Goal: Information Seeking & Learning: Learn about a topic

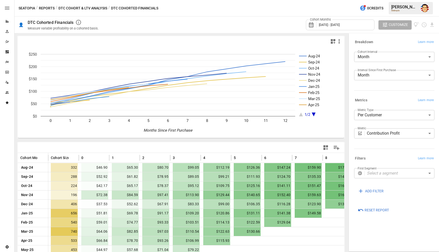
scroll to position [33, 0]
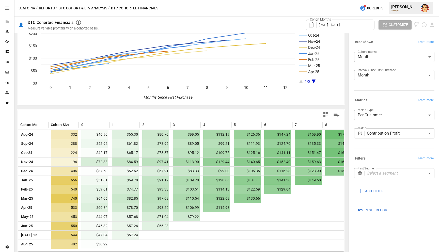
click at [371, 0] on body "Reports Experiments Dazzler Studio Dashboards Plans SmartModel ™ Data Sources T…" at bounding box center [219, 0] width 439 height 0
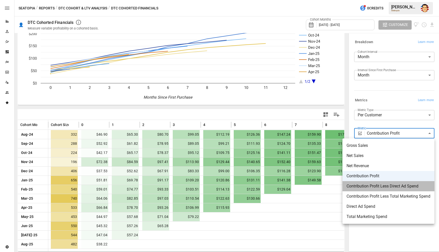
click at [387, 187] on span "Contribution Profit Less Direct Ad Spend" at bounding box center [388, 186] width 84 height 6
type input "**********"
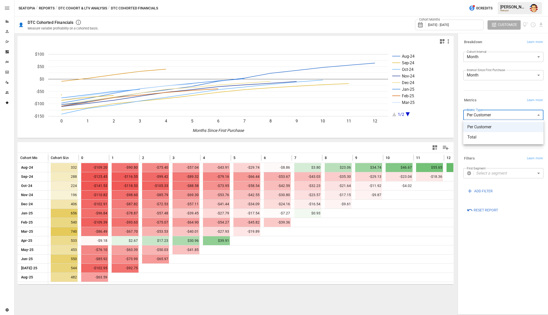
click at [438, 0] on body "Reports Experiments Dazzler Studio Dashboards Plans SmartModel ™ Data Sources T…" at bounding box center [274, 0] width 548 height 0
click at [438, 137] on span "Total" at bounding box center [504, 137] width 72 height 6
type input "*****"
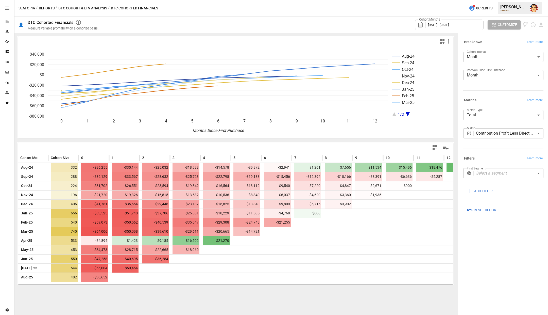
click at [438, 100] on div "Metrics Learn more" at bounding box center [504, 100] width 80 height 7
click at [178, 132] on icon "Aug-24 Sep-24 Oct-24 Nov-24 Dec-24 Jan-25 Feb-25 Mar-25 1/2 0 1 2 3 4 5 6 7 8 9…" at bounding box center [236, 91] width 436 height 91
click at [8, 72] on icon "SmartModel" at bounding box center [6, 72] width 3 height 3
click at [177, 9] on div "Seatopia / Reports / DTC Cohort & LTV Analysis / DTC Cohorted Financials 0 Cred…" at bounding box center [281, 8] width 534 height 16
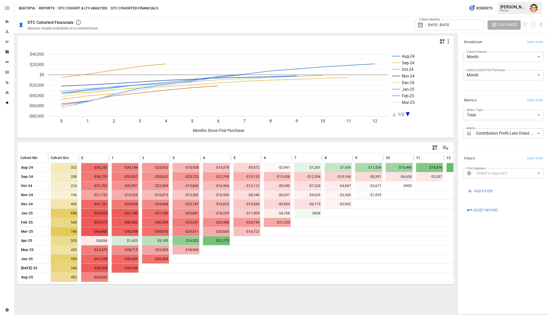
click at [178, 10] on div "Seatopia / Reports / DTC Cohort & LTV Analysis / DTC Cohorted Financials 0 Cred…" at bounding box center [281, 8] width 534 height 16
click at [178, 12] on div "Seatopia / Reports / DTC Cohort & LTV Analysis / DTC Cohorted Financials 0 Cred…" at bounding box center [281, 8] width 534 height 16
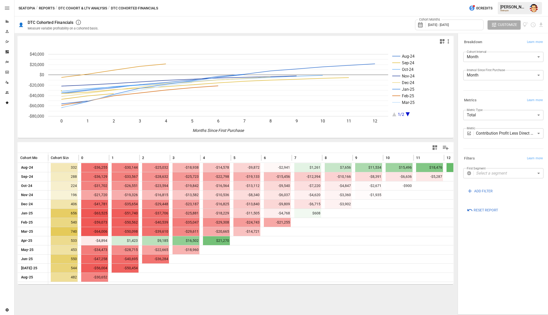
click at [184, 14] on div "Seatopia / Reports / DTC Cohort & LTV Analysis / DTC Cohorted Financials 0 Cred…" at bounding box center [281, 8] width 534 height 16
click at [188, 24] on div "Cohort Months [DATE] - [DATE] Customize" at bounding box center [325, 25] width 440 height 17
click at [176, 8] on div "Seatopia / Reports / DTC Cohort & LTV Analysis / DTC Cohorted Financials 0 Cred…" at bounding box center [281, 8] width 534 height 16
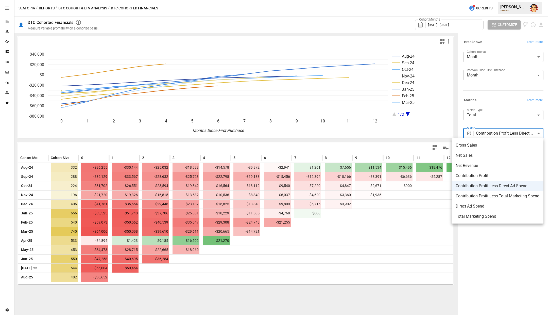
click at [438, 0] on body "Reports Experiments Dazzler Studio Dashboards Plans SmartModel ™ Data Sources T…" at bounding box center [274, 0] width 548 height 0
click at [438, 206] on span "Direct Ad Spend" at bounding box center [498, 206] width 84 height 6
type input "**********"
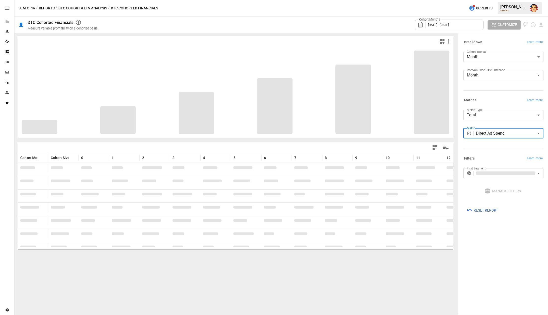
click at [438, 0] on body "Reports Experiments Dazzler Studio Dashboards Plans SmartModel ™ Data Sources T…" at bounding box center [274, 0] width 548 height 0
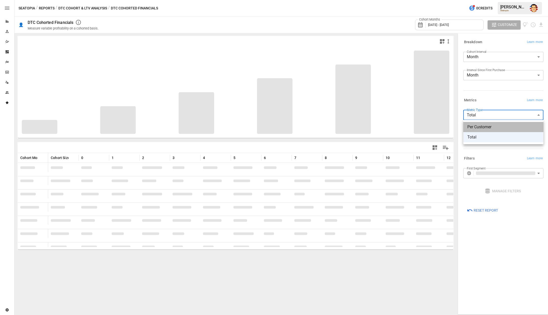
click at [438, 123] on li "Per Customer" at bounding box center [504, 127] width 80 height 10
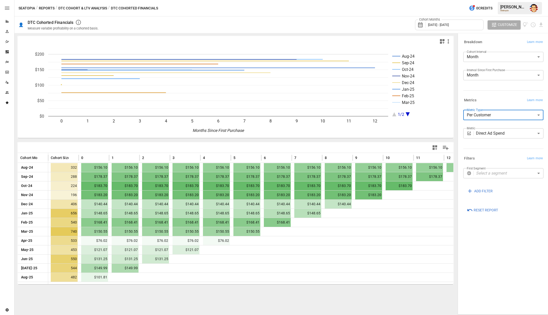
click at [438, 102] on div "Metrics Learn more" at bounding box center [504, 100] width 80 height 7
click at [438, 103] on div "Metrics Learn more" at bounding box center [504, 100] width 80 height 7
click at [438, 0] on body "Reports Experiments Dazzler Studio Dashboards Plans SmartModel ™ Data Sources T…" at bounding box center [274, 0] width 548 height 0
click at [438, 117] on div at bounding box center [274, 157] width 548 height 315
click at [438, 134] on div "**********" at bounding box center [504, 133] width 80 height 10
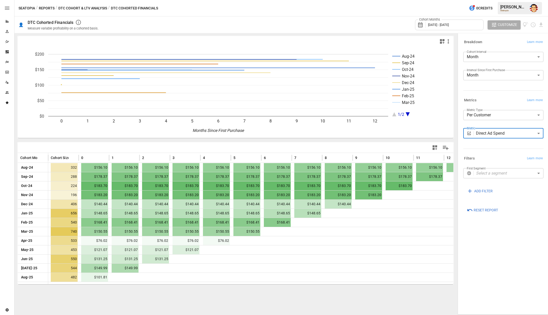
click at [438, 0] on body "Reports Experiments Dazzler Studio Dashboards Plans SmartModel ™ Data Sources T…" at bounding box center [274, 0] width 548 height 0
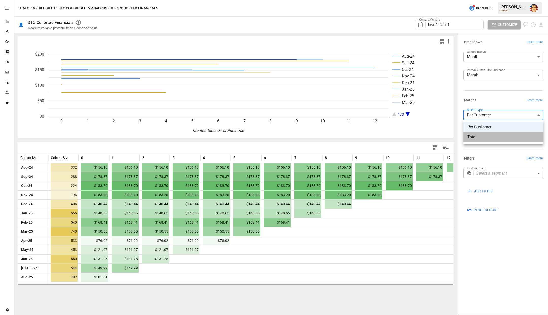
click at [438, 135] on span "Total" at bounding box center [504, 137] width 72 height 6
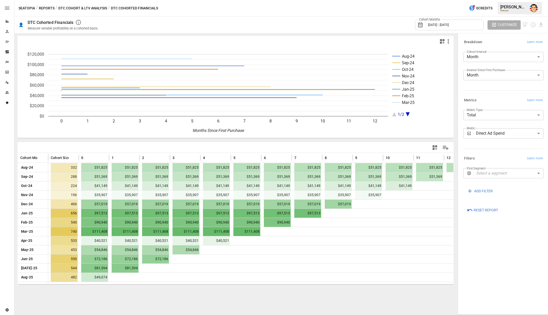
click at [264, 6] on div "Seatopia / Reports / DTC Cohort & LTV Analysis / DTC Cohorted Financials 0 Cred…" at bounding box center [281, 8] width 534 height 16
click at [438, 0] on body "Reports Experiments Dazzler Studio Dashboards Plans SmartModel ™ Data Sources T…" at bounding box center [274, 0] width 548 height 0
click at [438, 125] on span "Per Customer" at bounding box center [504, 127] width 72 height 6
type input "**********"
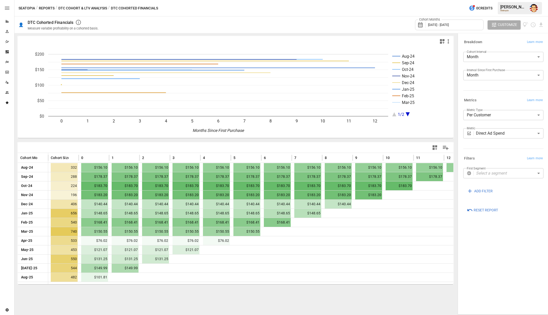
click at [438, 97] on div "Metrics Learn more" at bounding box center [504, 100] width 80 height 7
click at [438, 0] on body "Reports Experiments Dazzler Studio Dashboards Plans SmartModel ™ Data Sources T…" at bounding box center [274, 0] width 548 height 0
click at [438, 101] on div at bounding box center [274, 157] width 548 height 315
click at [438, 0] on body "Reports Experiments Dazzler Studio Dashboards Plans SmartModel ™ Data Sources T…" at bounding box center [274, 0] width 548 height 0
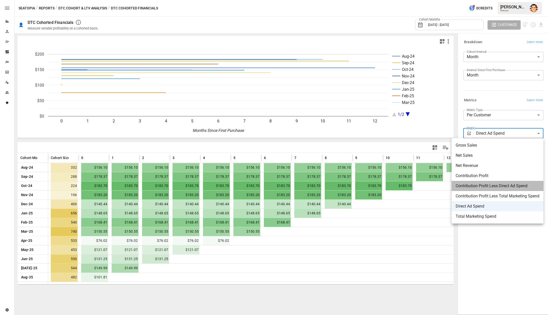
click at [438, 189] on li "Contribution Profit Less Direct Ad Spend" at bounding box center [498, 186] width 92 height 10
type input "**********"
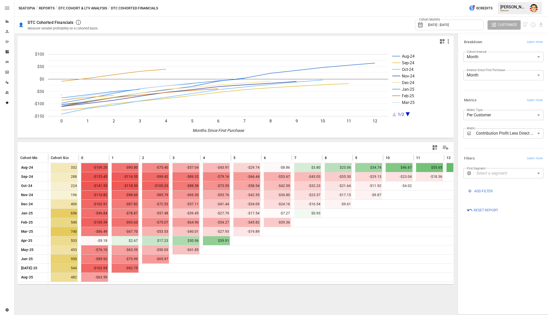
click at [438, 101] on div "Metrics Learn more" at bounding box center [504, 100] width 80 height 7
click at [248, 26] on div "Cohort Months [DATE] - [DATE] Customize" at bounding box center [325, 25] width 440 height 17
click at [197, 13] on div "Seatopia / Reports / DTC Cohort & LTV Analysis / DTC Cohorted Financials 0 Cred…" at bounding box center [281, 8] width 534 height 16
click at [50, 7] on button "Reports" at bounding box center [47, 8] width 16 height 6
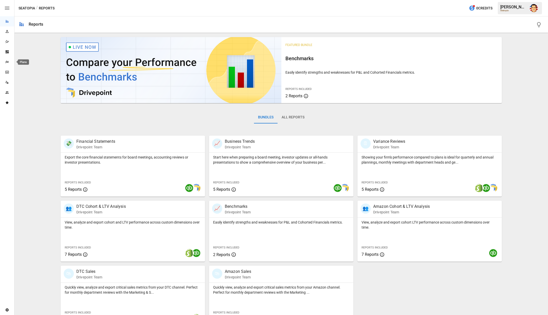
click at [9, 63] on icon "Plans" at bounding box center [7, 62] width 4 height 4
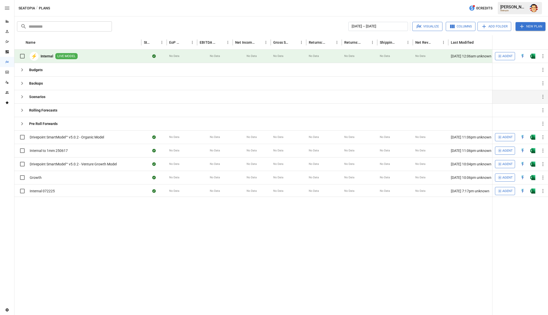
click at [25, 94] on button "button" at bounding box center [22, 97] width 10 height 10
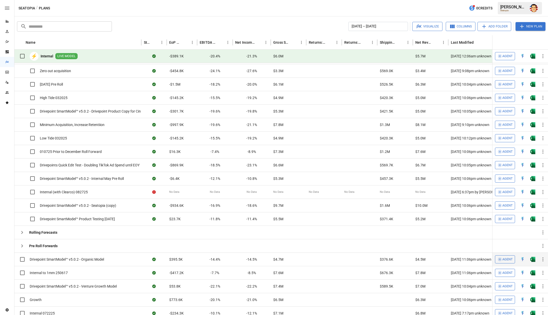
scroll to position [95, 0]
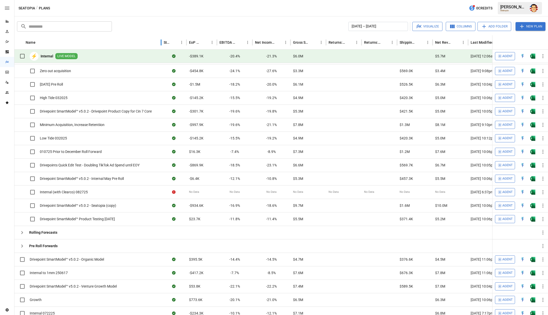
drag, startPoint x: 140, startPoint y: 42, endPoint x: 160, endPoint y: 45, distance: 19.9
click at [160, 45] on div at bounding box center [161, 42] width 3 height 14
click at [129, 11] on div "Seatopia / Plans 0 Credits [PERSON_NAME] Seatopia" at bounding box center [281, 8] width 534 height 16
click at [10, 23] on div "Reports" at bounding box center [7, 21] width 14 height 10
